Goal: Information Seeking & Learning: Learn about a topic

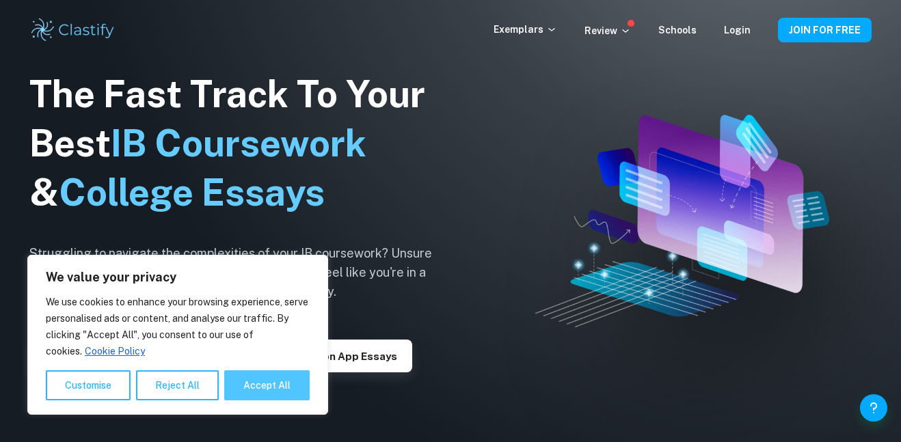
click at [257, 387] on button "Accept All" at bounding box center [266, 386] width 85 height 30
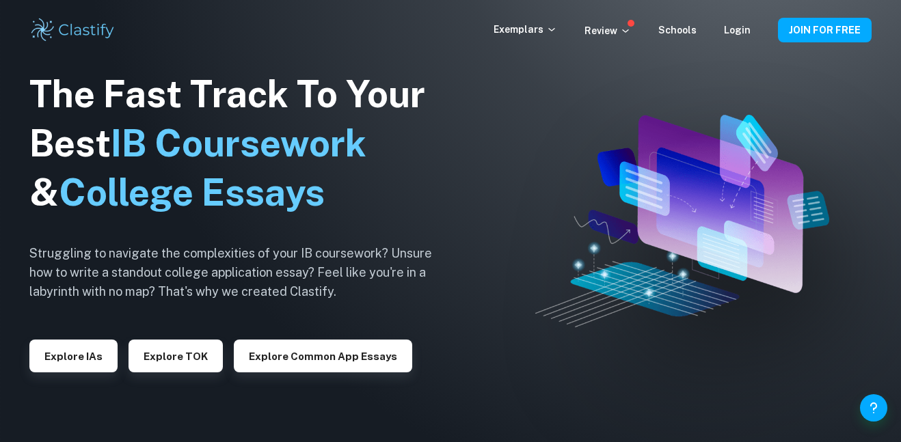
checkbox input "true"
